Goal: Register for event/course

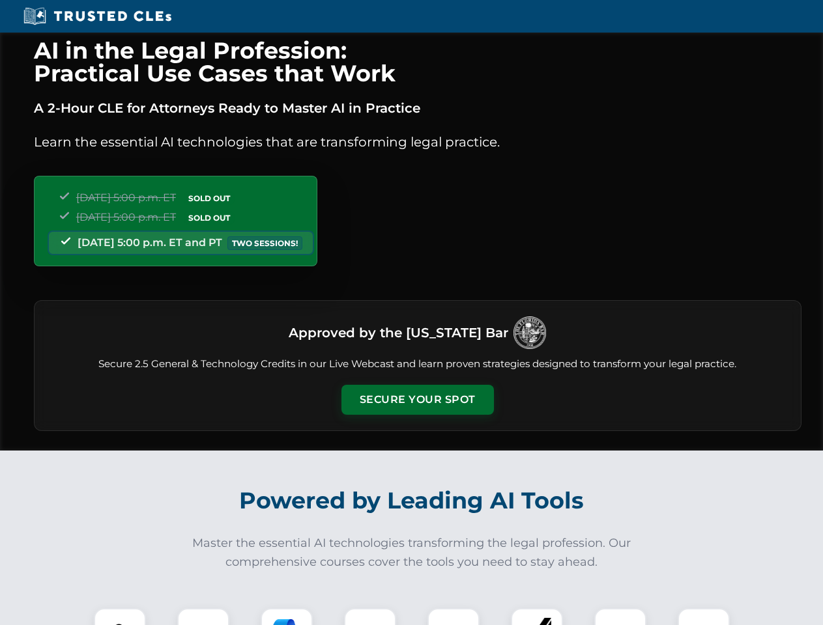
click at [417, 400] on button "Secure Your Spot" at bounding box center [417, 400] width 152 height 30
click at [120, 617] on img at bounding box center [120, 635] width 38 height 38
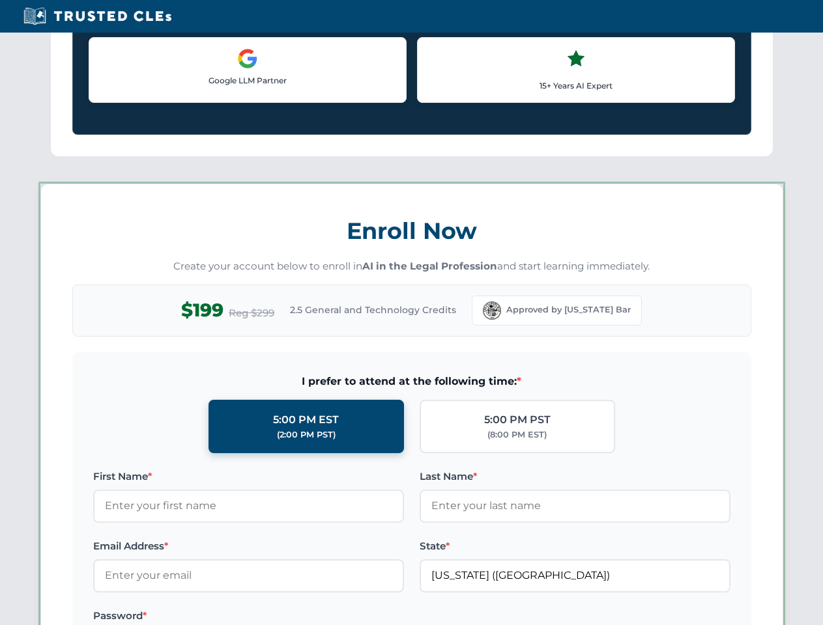
click at [287, 617] on label "Password *" at bounding box center [248, 616] width 311 height 16
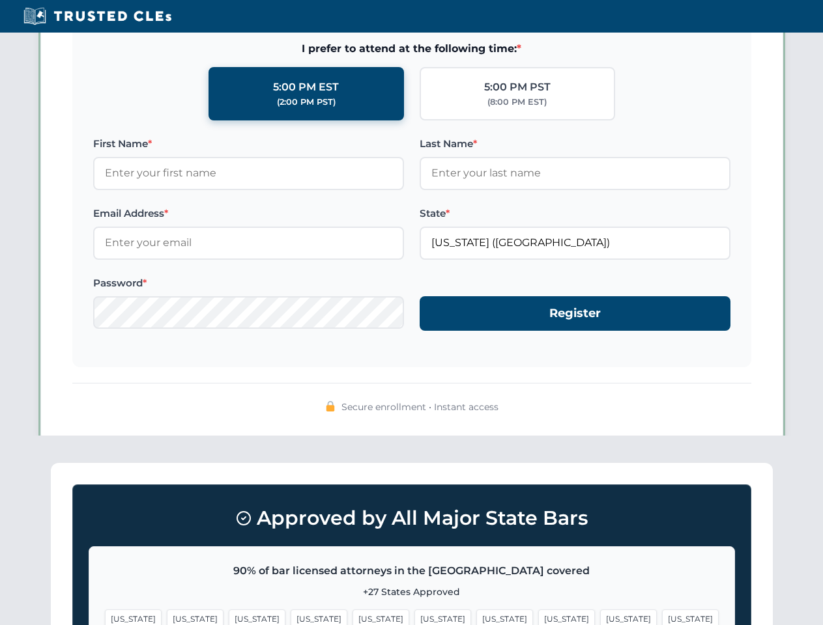
click at [600, 617] on span "[US_STATE]" at bounding box center [628, 619] width 57 height 19
